Goal: Check status: Check status

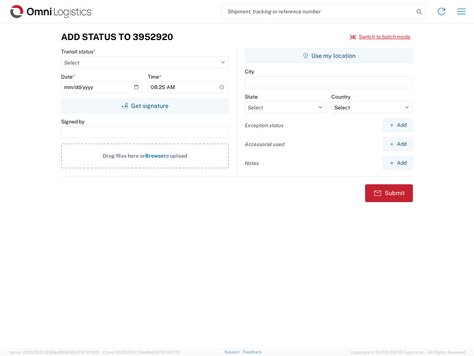
click at [318, 11] on input "search" at bounding box center [318, 11] width 192 height 14
click at [419, 12] on icon at bounding box center [419, 12] width 10 height 10
click at [442, 11] on icon at bounding box center [442, 12] width 12 height 12
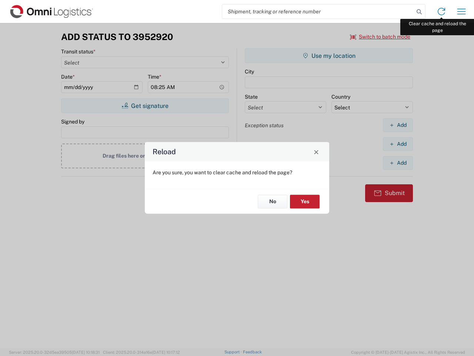
click at [462, 11] on div "Reload Are you sure, you want to clear cache and reload the page? No Yes" at bounding box center [237, 178] width 474 height 356
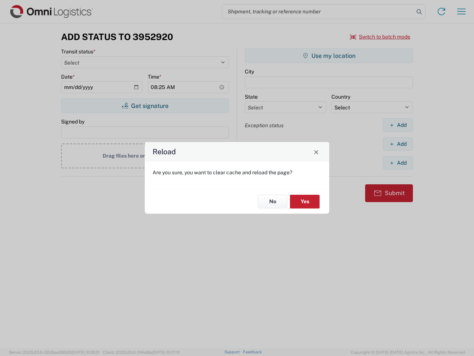
click at [381, 37] on div "Reload Are you sure, you want to clear cache and reload the page? No Yes" at bounding box center [237, 178] width 474 height 356
click at [145, 106] on div "Reload Are you sure, you want to clear cache and reload the page? No Yes" at bounding box center [237, 178] width 474 height 356
click at [329, 56] on div "Reload Are you sure, you want to clear cache and reload the page? No Yes" at bounding box center [237, 178] width 474 height 356
click at [398, 125] on div "Reload Are you sure, you want to clear cache and reload the page? No Yes" at bounding box center [237, 178] width 474 height 356
click at [398, 144] on div "Reload Are you sure, you want to clear cache and reload the page? No Yes" at bounding box center [237, 178] width 474 height 356
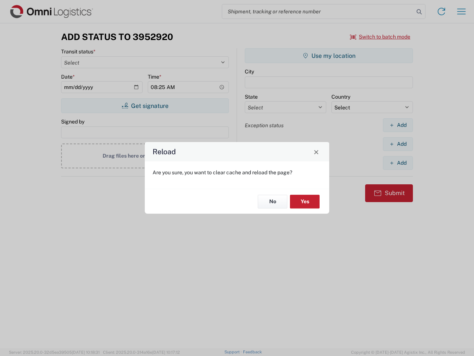
click at [398, 163] on div "Reload Are you sure, you want to clear cache and reload the page? No Yes" at bounding box center [237, 178] width 474 height 356
